Goal: Check status: Check status

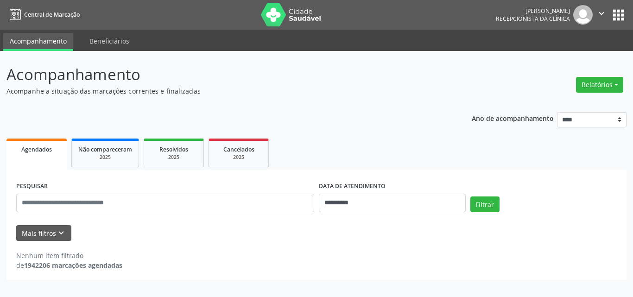
click at [395, 114] on div "**********" at bounding box center [316, 193] width 620 height 175
click at [331, 94] on p "Acompanhe a situação das marcações correntes e finalizadas" at bounding box center [223, 91] width 434 height 10
